Goal: Transaction & Acquisition: Purchase product/service

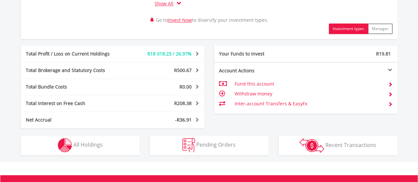
scroll to position [363, 0]
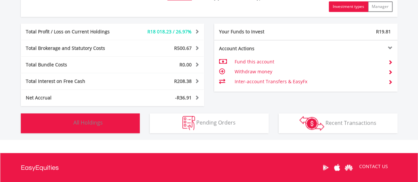
click at [114, 126] on button "Holdings All Holdings" at bounding box center [80, 123] width 119 height 20
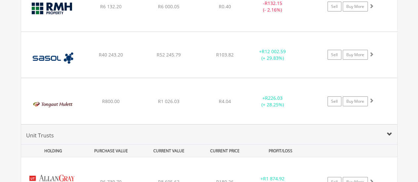
scroll to position [912, 0]
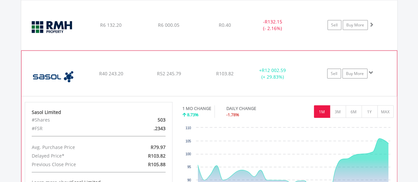
scroll to position [945, 0]
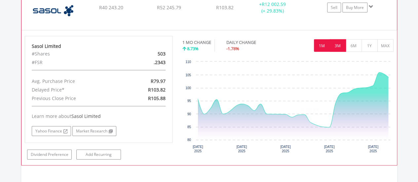
click at [338, 44] on button "3M" at bounding box center [338, 45] width 16 height 13
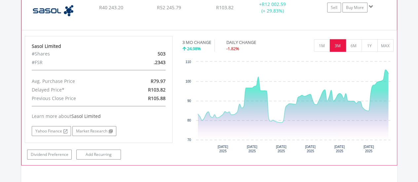
click at [369, 5] on span at bounding box center [371, 6] width 5 height 5
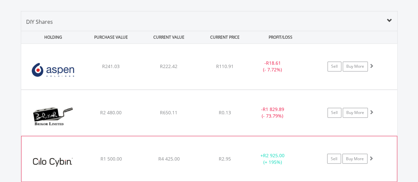
scroll to position [516, 0]
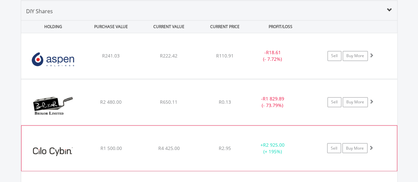
click at [204, 60] on div "﻿ Aspen Pharmacare Holdings Limited R241.03 R222.42 R110.91 - R18.61 (- 7.72%) …" at bounding box center [209, 56] width 376 height 46
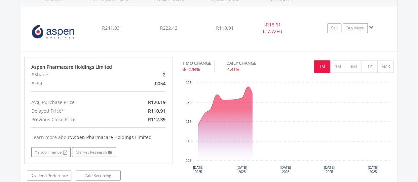
scroll to position [582, 0]
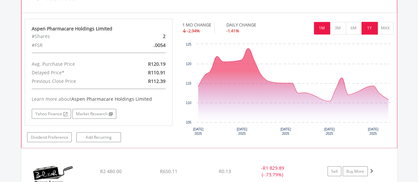
click at [361, 28] on button "1Y" at bounding box center [369, 28] width 16 height 13
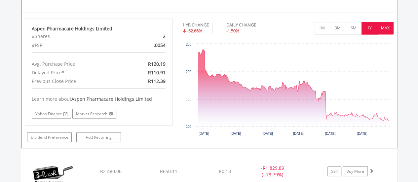
click at [378, 29] on button "MAX" at bounding box center [385, 28] width 16 height 13
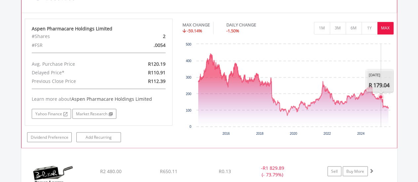
scroll to position [516, 0]
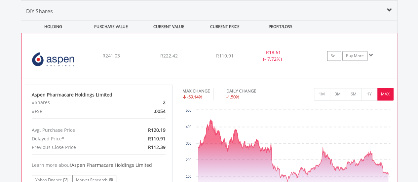
click at [370, 55] on span at bounding box center [371, 55] width 5 height 5
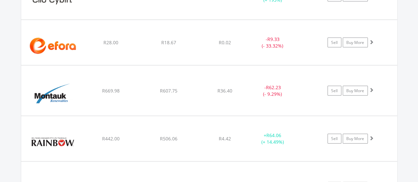
scroll to position [681, 0]
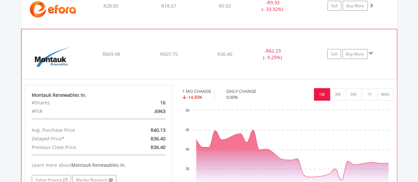
scroll to position [714, 0]
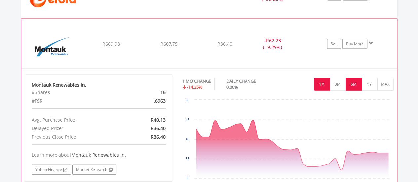
click at [351, 82] on button "6M" at bounding box center [354, 84] width 16 height 13
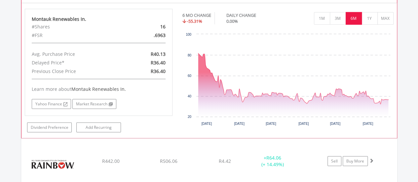
scroll to position [780, 0]
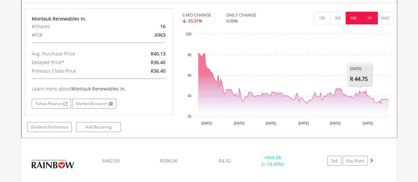
click at [368, 19] on button "1Y" at bounding box center [369, 18] width 16 height 13
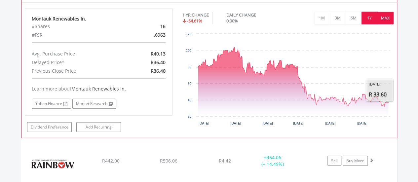
click at [381, 20] on button "MAX" at bounding box center [385, 18] width 16 height 13
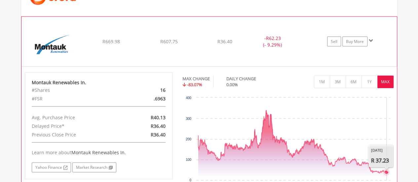
scroll to position [714, 0]
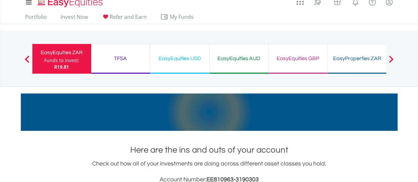
scroll to position [0, 0]
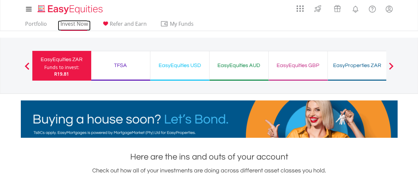
click at [80, 28] on link "Invest Now" at bounding box center [74, 25] width 33 height 10
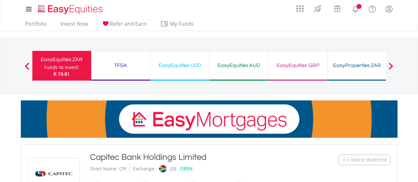
scroll to position [132, 0]
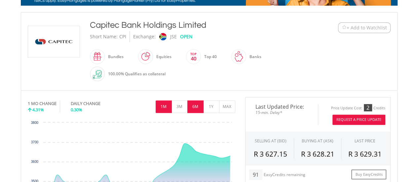
click at [201, 105] on button "6M" at bounding box center [195, 106] width 16 height 13
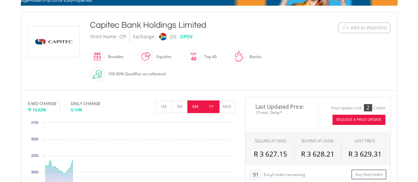
click at [209, 106] on button "1Y" at bounding box center [211, 106] width 16 height 13
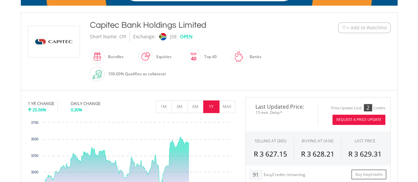
scroll to position [198, 0]
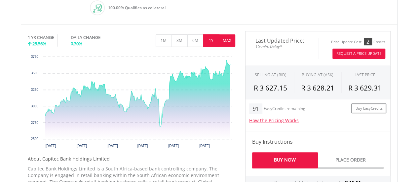
click at [226, 38] on button "MAX" at bounding box center [227, 40] width 16 height 13
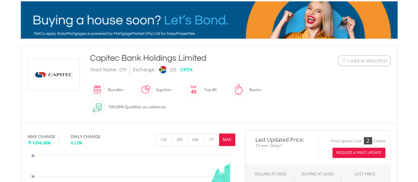
scroll to position [0, 0]
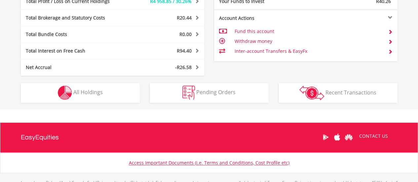
scroll to position [63, 126]
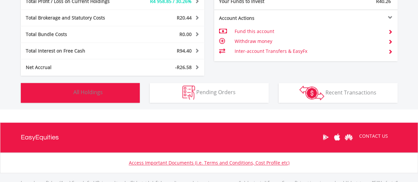
click at [115, 93] on button "Holdings All Holdings" at bounding box center [80, 93] width 119 height 20
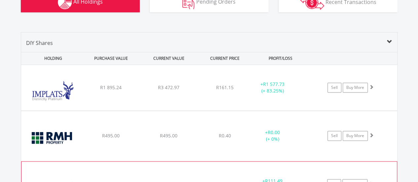
scroll to position [470, 0]
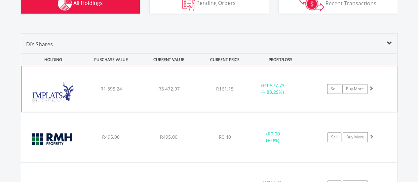
click at [175, 97] on div "﻿ Impala Platinum Hlgs Limited R1 895.24 R3 472.97 R161.15 + R1 577.73 (+ 83.25…" at bounding box center [208, 89] width 375 height 46
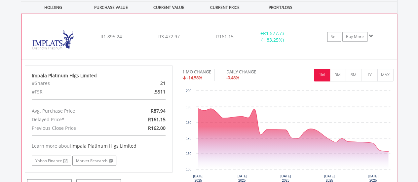
scroll to position [536, 0]
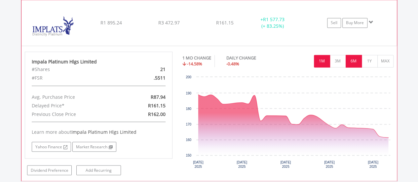
click at [356, 62] on button "6M" at bounding box center [354, 61] width 16 height 13
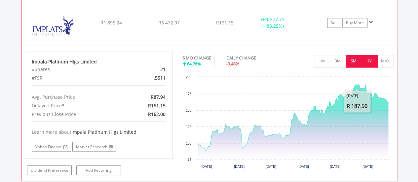
click at [370, 59] on button "1Y" at bounding box center [369, 61] width 16 height 13
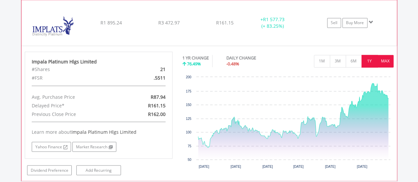
click at [382, 61] on button "MAX" at bounding box center [385, 61] width 16 height 13
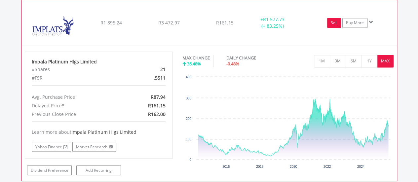
click at [332, 23] on link "Sell" at bounding box center [334, 23] width 14 height 10
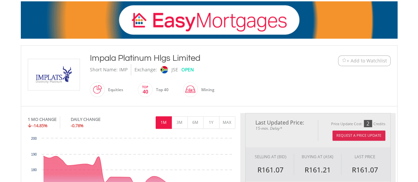
type input "*******"
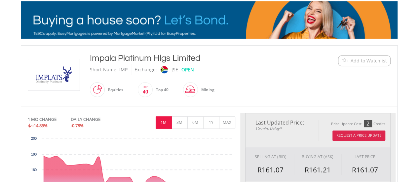
type input "******"
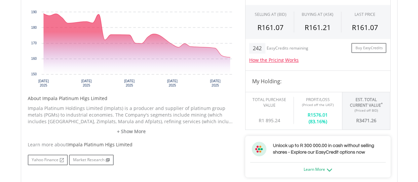
scroll to position [231, 0]
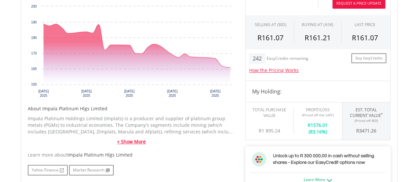
click at [132, 142] on link "+ Show More" at bounding box center [131, 141] width 207 height 7
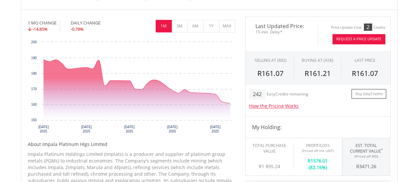
scroll to position [198, 0]
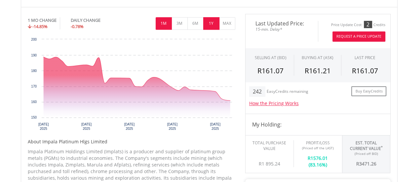
click at [217, 25] on button "1Y" at bounding box center [211, 23] width 16 height 13
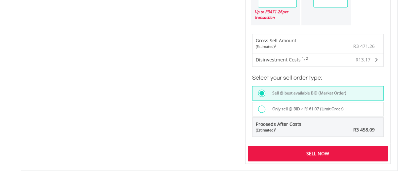
scroll to position [496, 0]
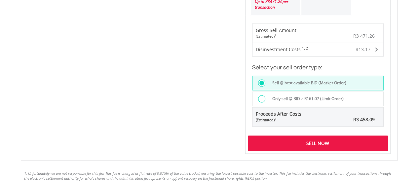
click at [308, 96] on label "Only sell @ BID ≥ R161.07 (Limit Order)" at bounding box center [305, 98] width 75 height 7
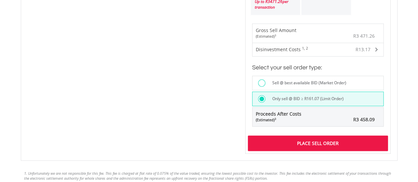
click at [325, 139] on div "Place Sell Order" at bounding box center [318, 142] width 140 height 15
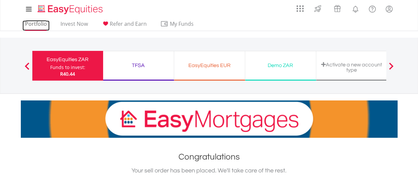
click at [35, 25] on link "Portfolio" at bounding box center [35, 25] width 27 height 10
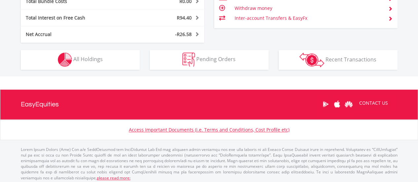
scroll to position [63, 126]
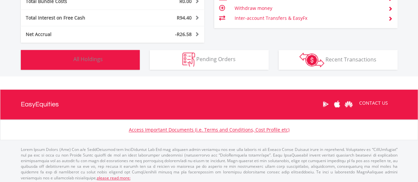
click at [113, 61] on button "Holdings All Holdings" at bounding box center [80, 60] width 119 height 20
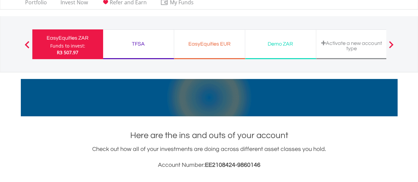
scroll to position [0, 0]
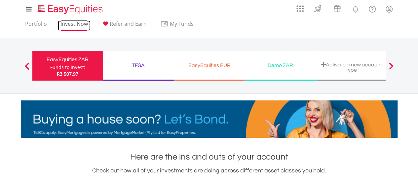
click at [79, 26] on link "Invest Now" at bounding box center [74, 25] width 33 height 10
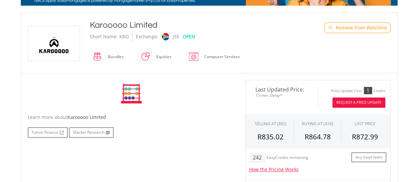
scroll to position [132, 0]
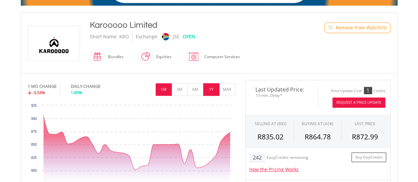
click at [211, 91] on button "1Y" at bounding box center [211, 89] width 16 height 13
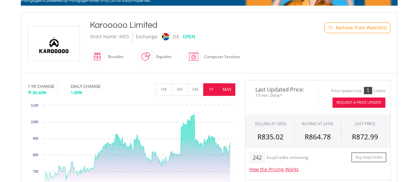
click at [230, 91] on button "MAX" at bounding box center [227, 89] width 16 height 13
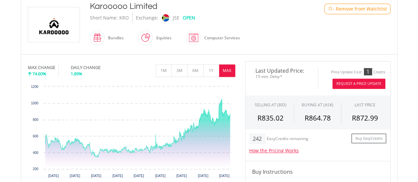
scroll to position [165, 0]
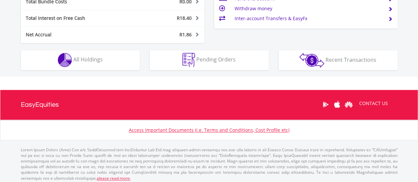
scroll to position [63, 126]
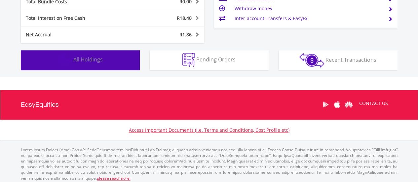
click at [95, 51] on button "Holdings All Holdings" at bounding box center [80, 60] width 119 height 20
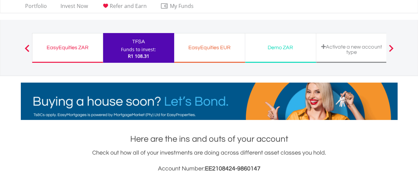
scroll to position [0, 0]
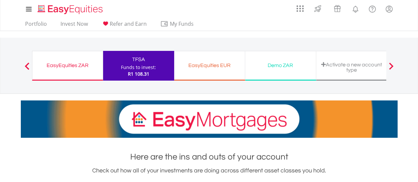
click at [81, 61] on div "EasyEquities ZAR" at bounding box center [67, 65] width 62 height 9
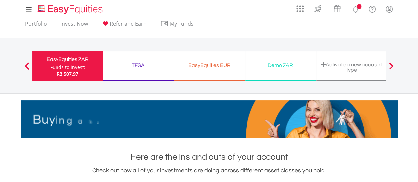
scroll to position [63, 126]
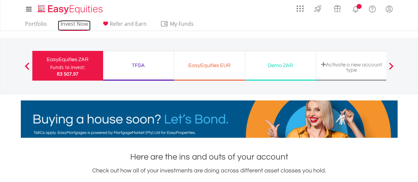
click at [75, 27] on link "Invest Now" at bounding box center [74, 25] width 33 height 10
